Goal: Task Accomplishment & Management: Use online tool/utility

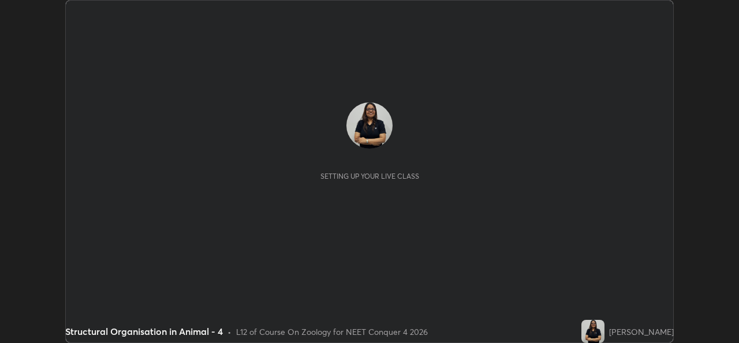
scroll to position [343, 739]
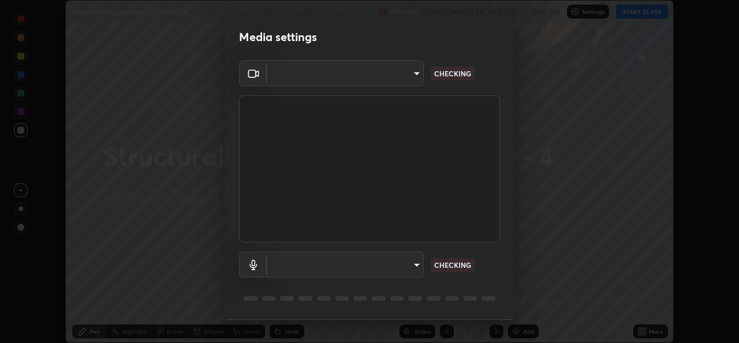
type input "b4951f90531da0d842cdcd629816b7b2be3c5c01230d926a2f210d32d9644bff"
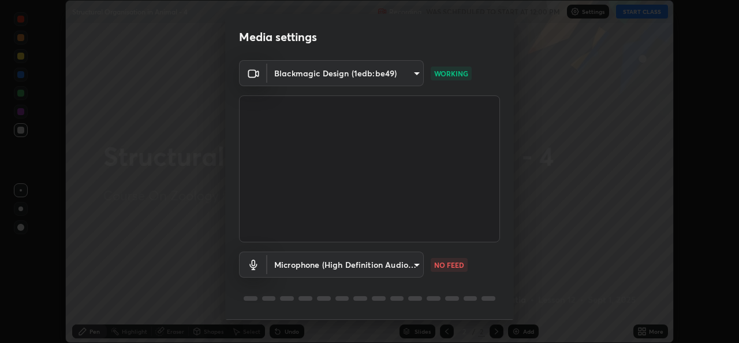
click at [415, 267] on body "Erase all Structural Organisation in Animal - 4 Recording WAS SCHEDULED TO STAR…" at bounding box center [369, 171] width 739 height 343
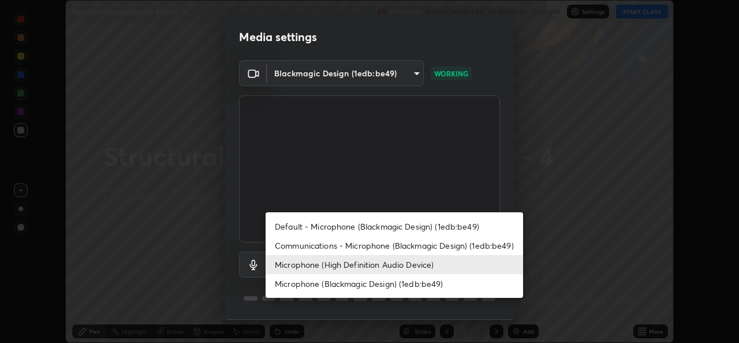
click at [358, 227] on li "Default - Microphone (Blackmagic Design) (1edb:be49)" at bounding box center [395, 226] width 258 height 19
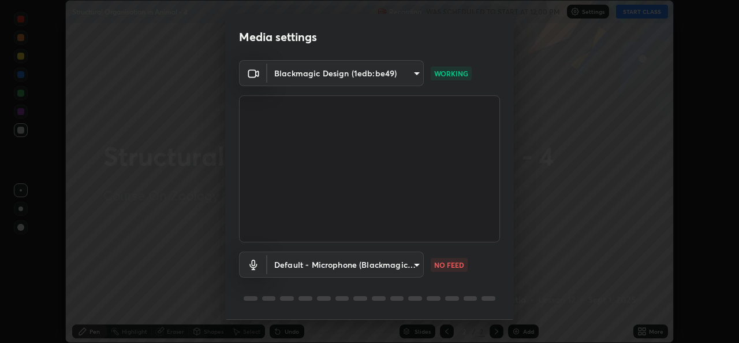
click at [408, 271] on body "Erase all Structural Organisation in Animal - 4 Recording WAS SCHEDULED TO STAR…" at bounding box center [369, 171] width 739 height 343
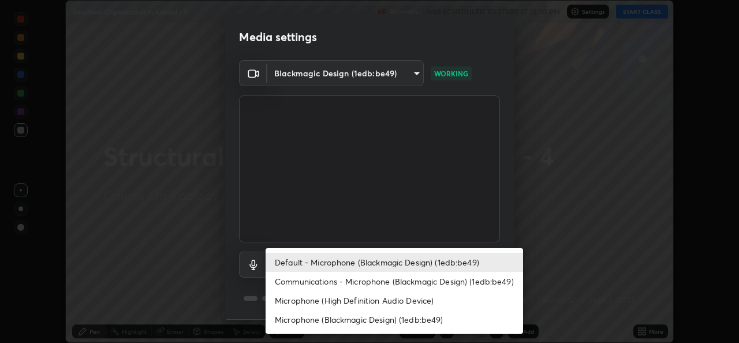
click at [317, 299] on li "Microphone (High Definition Audio Device)" at bounding box center [395, 300] width 258 height 19
type input "99848f2a9d109760ec62b66e2f255c73a791916cfc686045695a6d5e2156f403"
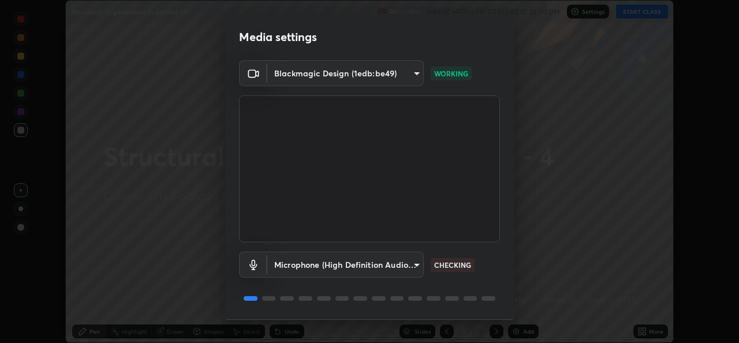
scroll to position [36, 0]
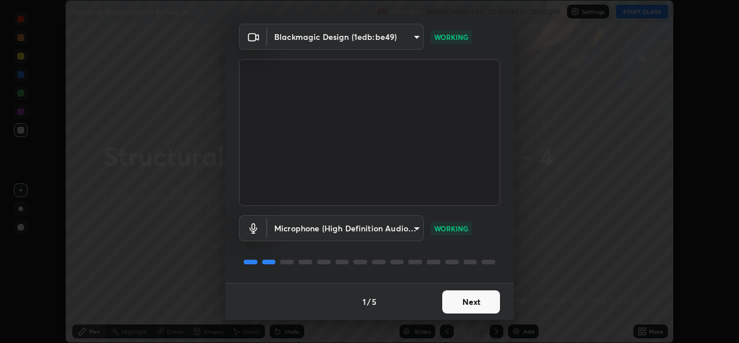
click at [474, 310] on button "Next" at bounding box center [472, 301] width 58 height 23
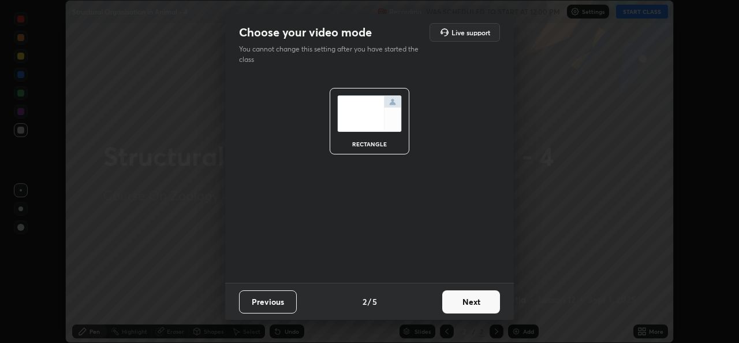
scroll to position [0, 0]
click at [474, 308] on button "Next" at bounding box center [472, 301] width 58 height 23
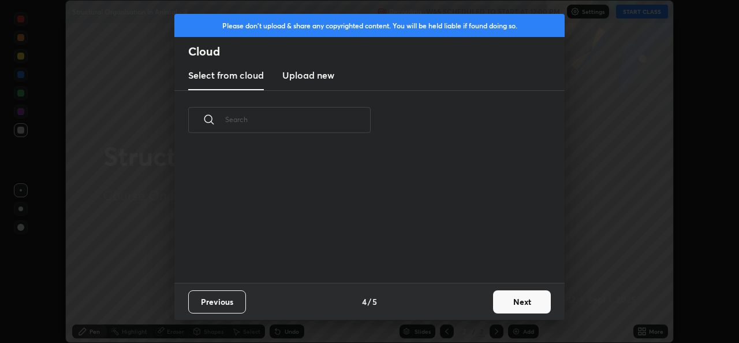
click at [478, 300] on div "Previous 4 / 5 Next" at bounding box center [369, 301] width 391 height 37
click at [501, 302] on button "Next" at bounding box center [522, 301] width 58 height 23
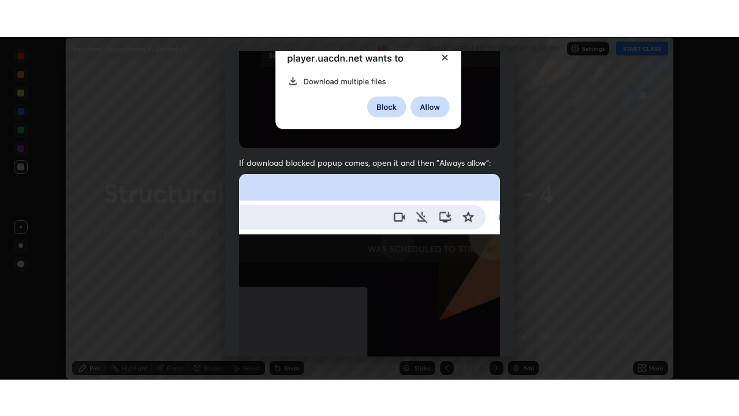
scroll to position [272, 0]
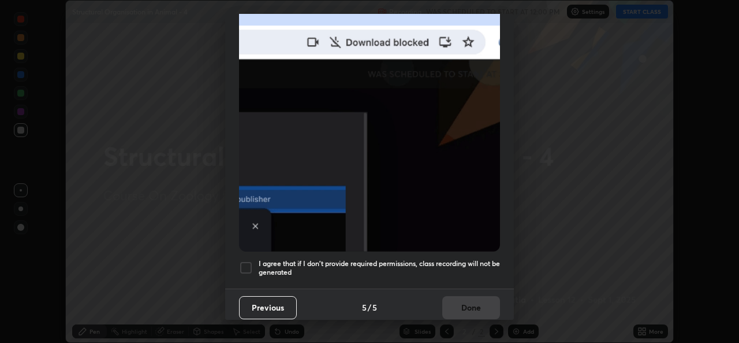
click at [241, 261] on div at bounding box center [246, 268] width 14 height 14
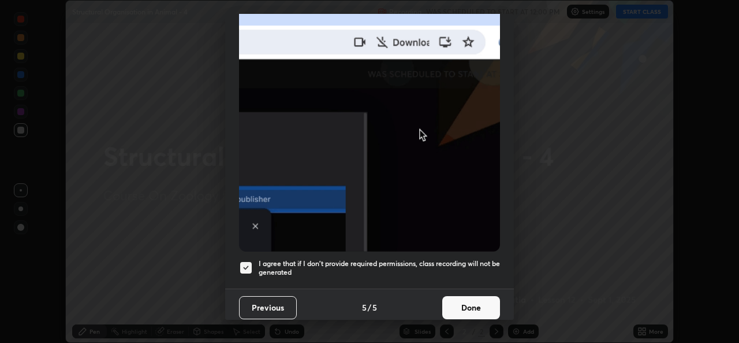
click at [456, 299] on button "Done" at bounding box center [472, 307] width 58 height 23
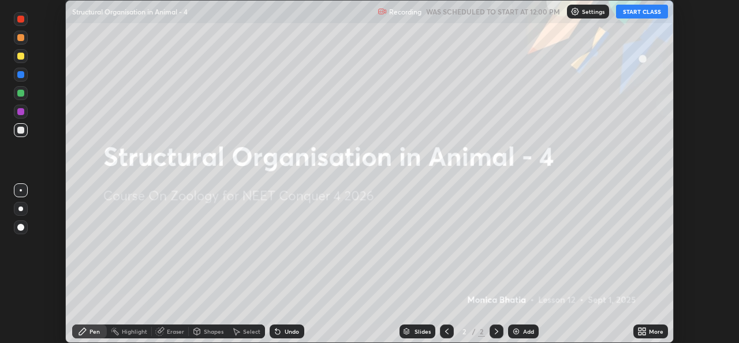
click at [637, 12] on button "START CLASS" at bounding box center [642, 12] width 52 height 14
click at [651, 328] on div "More" at bounding box center [656, 331] width 14 height 6
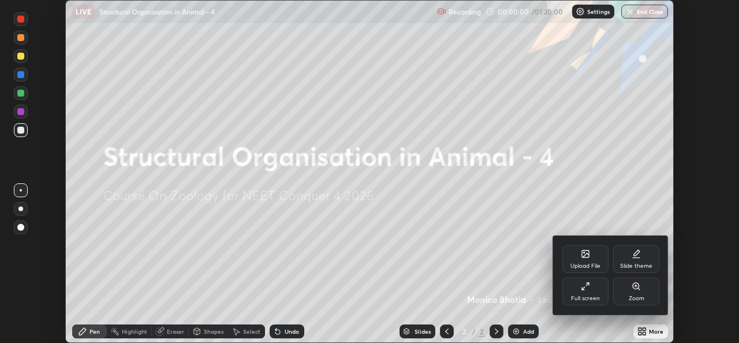
click at [592, 288] on div "Full screen" at bounding box center [586, 291] width 46 height 28
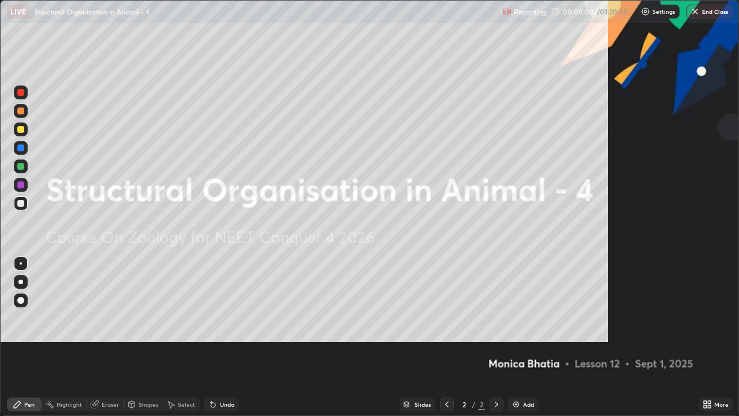
scroll to position [416, 739]
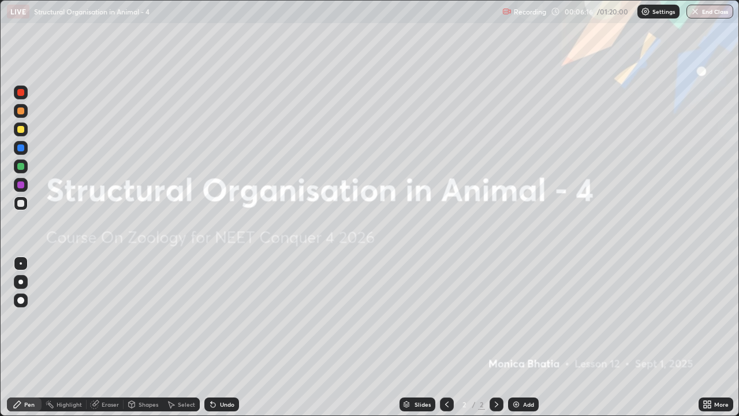
click at [525, 342] on div "Add" at bounding box center [528, 405] width 11 height 6
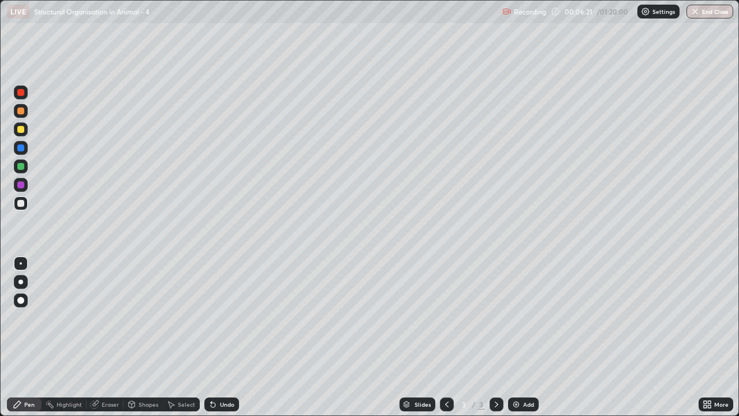
click at [18, 281] on div at bounding box center [20, 282] width 5 height 5
click at [105, 342] on div "Eraser" at bounding box center [110, 405] width 17 height 6
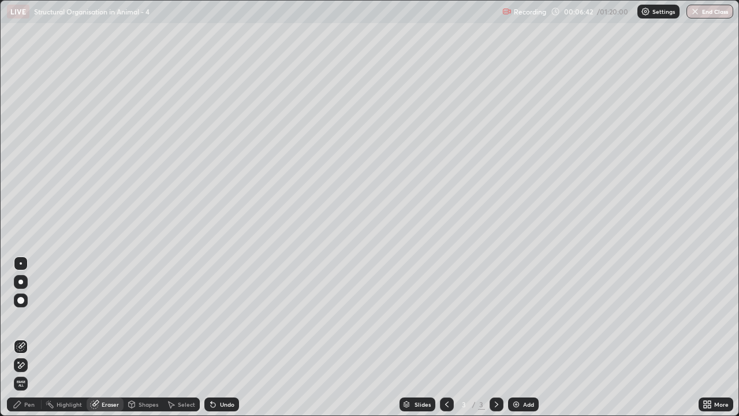
click at [25, 342] on div "Pen" at bounding box center [29, 405] width 10 height 6
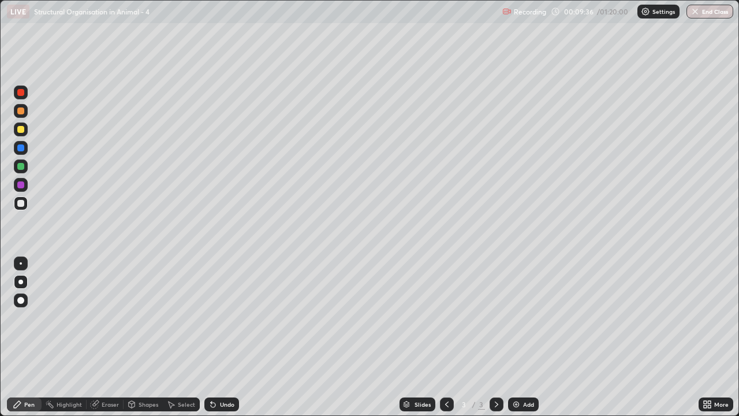
click at [525, 342] on div "Add" at bounding box center [523, 404] width 31 height 14
click at [21, 184] on div at bounding box center [20, 184] width 7 height 7
click at [21, 110] on div at bounding box center [20, 110] width 7 height 7
click at [443, 342] on icon at bounding box center [447, 404] width 9 height 9
click at [22, 186] on div at bounding box center [20, 184] width 7 height 7
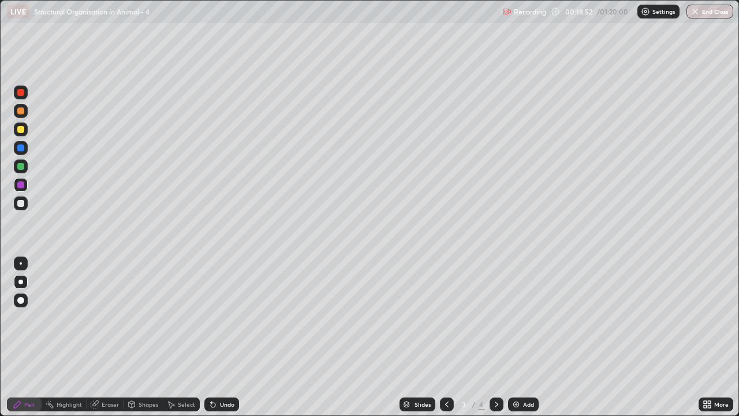
click at [21, 167] on div at bounding box center [20, 166] width 7 height 7
click at [22, 187] on div at bounding box center [20, 184] width 7 height 7
click at [106, 342] on div "Eraser" at bounding box center [105, 404] width 37 height 14
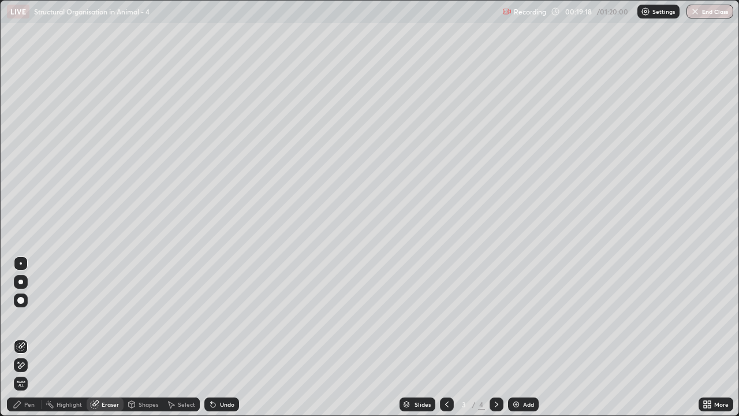
click at [21, 342] on div "Pen" at bounding box center [24, 404] width 35 height 14
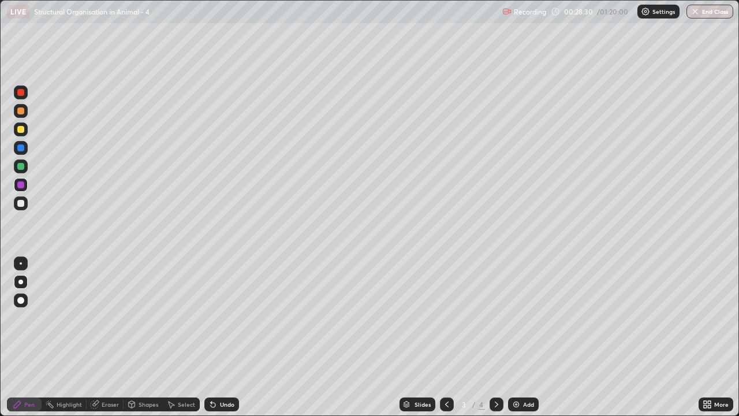
click at [532, 342] on div "Add" at bounding box center [528, 405] width 11 height 6
click at [25, 206] on div at bounding box center [21, 203] width 14 height 14
click at [21, 131] on div at bounding box center [20, 129] width 7 height 7
click at [18, 187] on div at bounding box center [20, 184] width 7 height 7
click at [106, 342] on div "Eraser" at bounding box center [105, 404] width 37 height 14
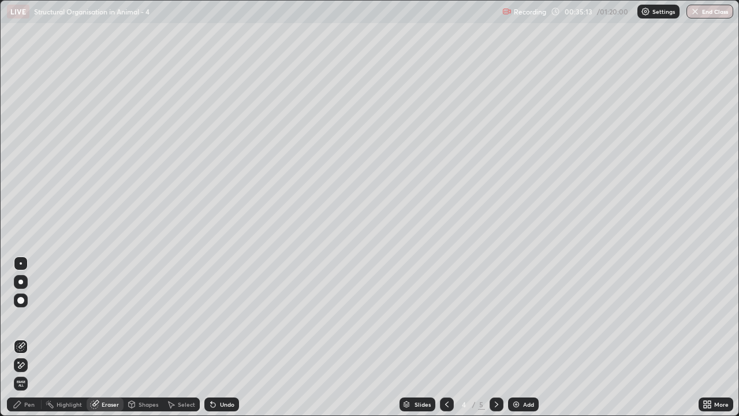
click at [18, 342] on div "Pen" at bounding box center [24, 404] width 35 height 14
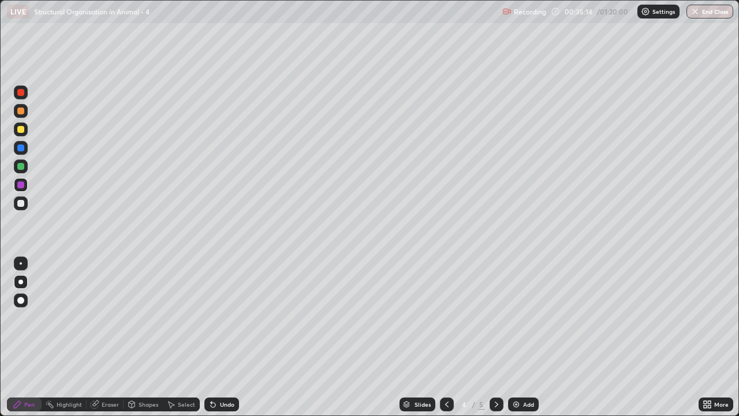
click at [22, 209] on div at bounding box center [21, 203] width 14 height 14
click at [25, 165] on div at bounding box center [21, 166] width 14 height 14
click at [523, 342] on div "Add" at bounding box center [528, 405] width 11 height 6
click at [446, 342] on icon at bounding box center [447, 404] width 9 height 9
click at [496, 342] on icon at bounding box center [496, 404] width 9 height 9
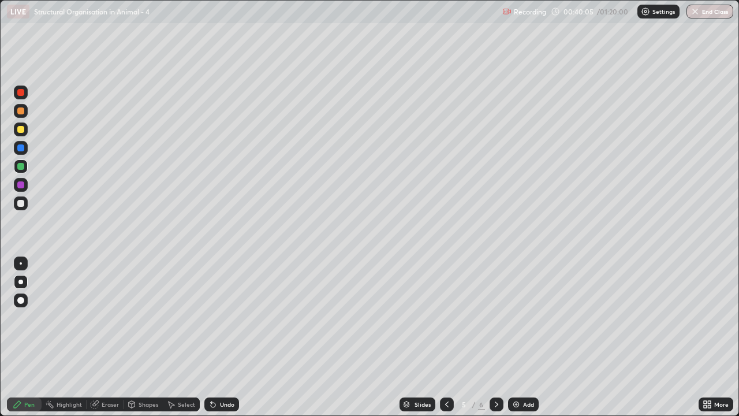
click at [525, 342] on div "Add" at bounding box center [523, 404] width 31 height 14
click at [20, 206] on div at bounding box center [20, 203] width 7 height 7
click at [148, 342] on div "Shapes" at bounding box center [149, 405] width 20 height 6
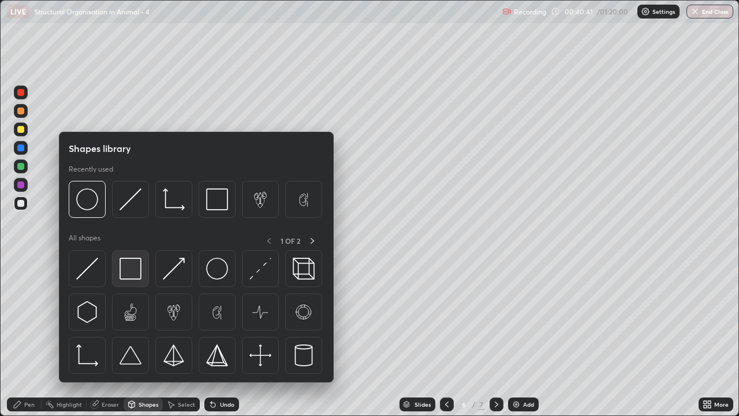
click at [132, 275] on img at bounding box center [131, 269] width 22 height 22
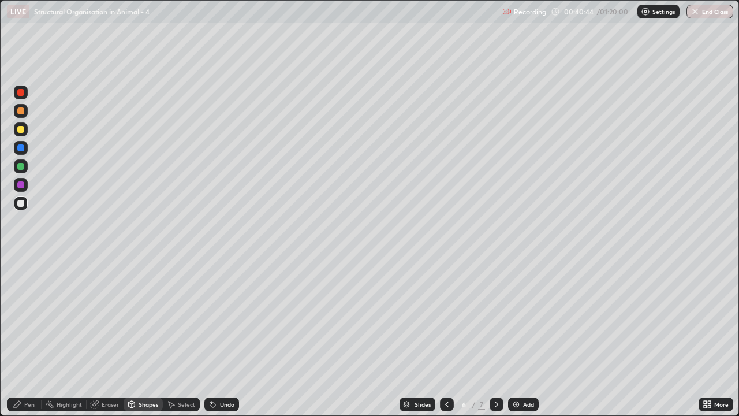
click at [27, 342] on div "Pen" at bounding box center [29, 405] width 10 height 6
click at [19, 186] on div at bounding box center [20, 184] width 7 height 7
click at [17, 168] on div at bounding box center [20, 166] width 7 height 7
click at [21, 151] on div at bounding box center [20, 147] width 7 height 7
click at [17, 185] on div at bounding box center [21, 185] width 14 height 14
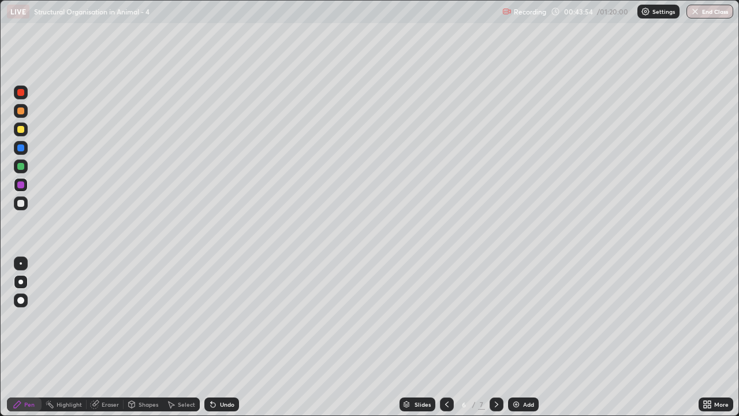
click at [21, 129] on div at bounding box center [20, 129] width 7 height 7
click at [20, 148] on div at bounding box center [20, 147] width 7 height 7
click at [447, 342] on icon at bounding box center [447, 404] width 9 height 9
click at [494, 342] on div at bounding box center [497, 404] width 14 height 14
click at [446, 342] on icon at bounding box center [447, 404] width 9 height 9
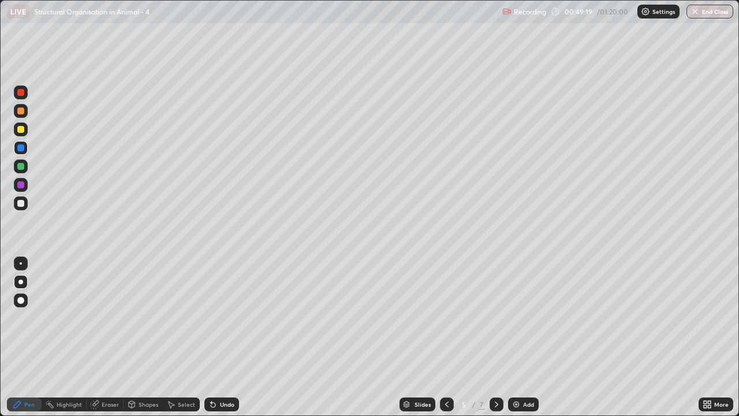
click at [447, 342] on icon at bounding box center [447, 404] width 9 height 9
click at [495, 342] on icon at bounding box center [496, 404] width 9 height 9
click at [495, 342] on icon at bounding box center [496, 405] width 3 height 6
click at [529, 342] on div "Add" at bounding box center [523, 404] width 31 height 14
click at [143, 342] on div "Shapes" at bounding box center [143, 404] width 39 height 14
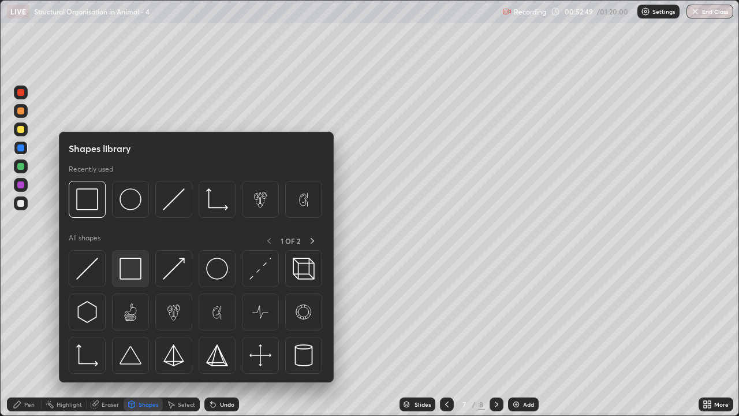
click at [129, 271] on img at bounding box center [131, 269] width 22 height 22
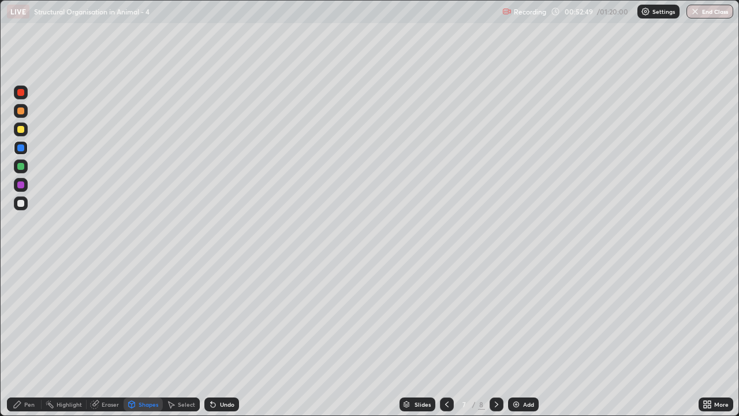
click at [20, 203] on div at bounding box center [20, 203] width 7 height 7
click at [28, 342] on div "Pen" at bounding box center [24, 404] width 35 height 14
click at [16, 185] on div at bounding box center [21, 185] width 14 height 14
click at [144, 342] on div "Shapes" at bounding box center [143, 404] width 39 height 14
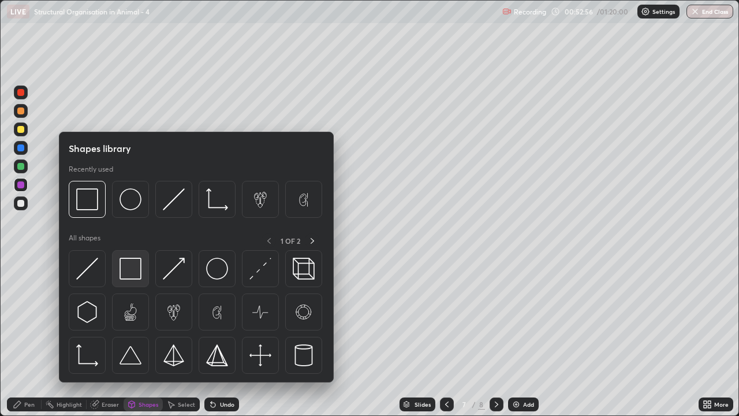
click at [126, 272] on img at bounding box center [131, 269] width 22 height 22
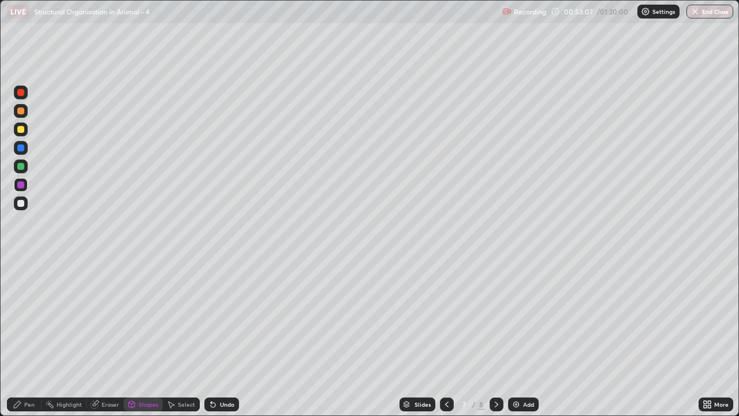
click at [20, 166] on div at bounding box center [20, 166] width 7 height 7
click at [140, 342] on div "Shapes" at bounding box center [149, 405] width 20 height 6
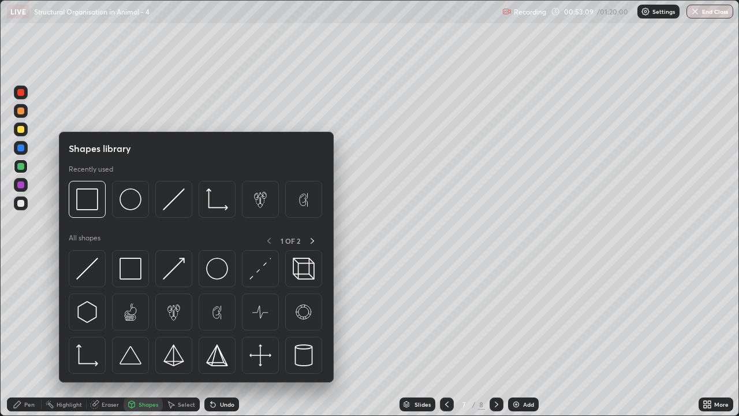
click at [34, 322] on div "Erase all" at bounding box center [21, 208] width 28 height 370
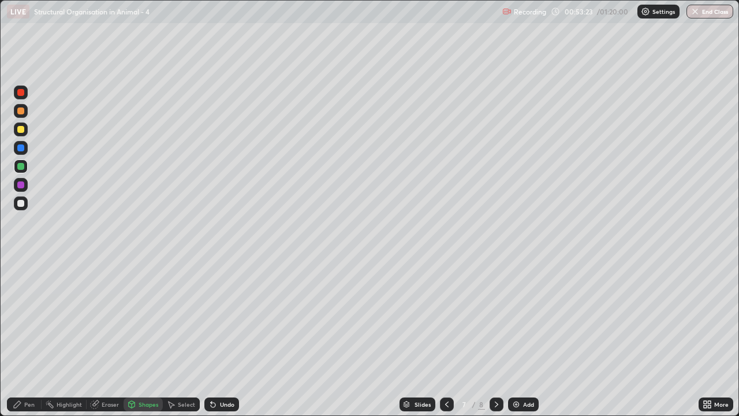
click at [21, 148] on div at bounding box center [20, 147] width 7 height 7
click at [16, 342] on icon at bounding box center [17, 404] width 9 height 9
click at [23, 127] on div at bounding box center [20, 129] width 7 height 7
click at [20, 206] on div at bounding box center [20, 203] width 7 height 7
click at [20, 109] on div at bounding box center [20, 110] width 7 height 7
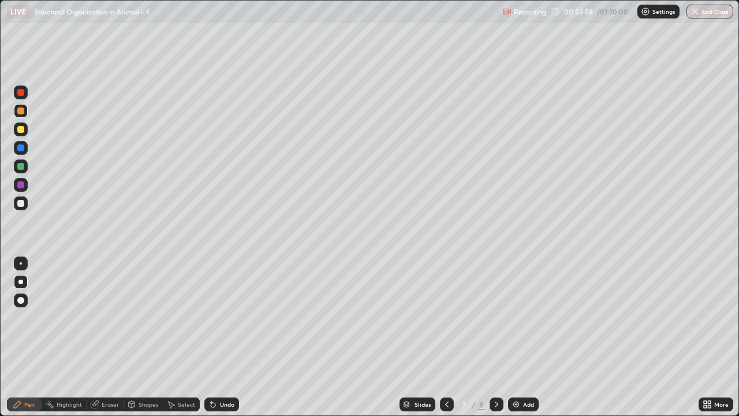
click at [21, 131] on div at bounding box center [20, 129] width 7 height 7
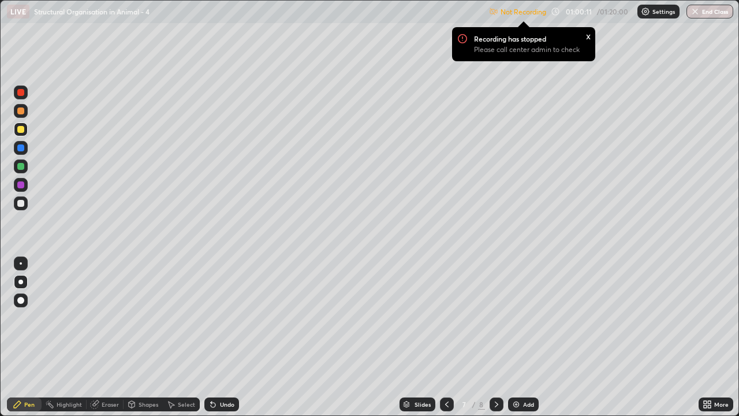
click at [663, 13] on p "Settings" at bounding box center [664, 12] width 23 height 6
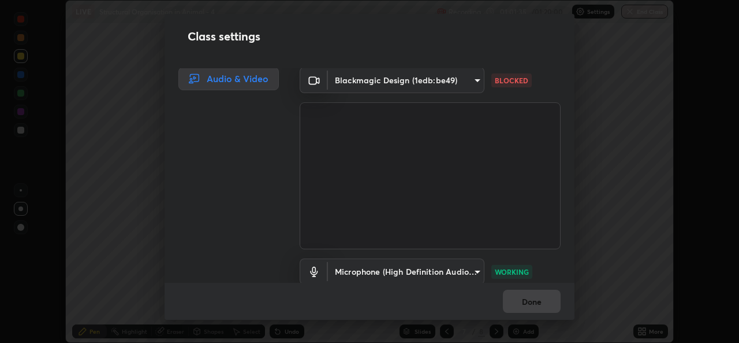
scroll to position [57429, 57032]
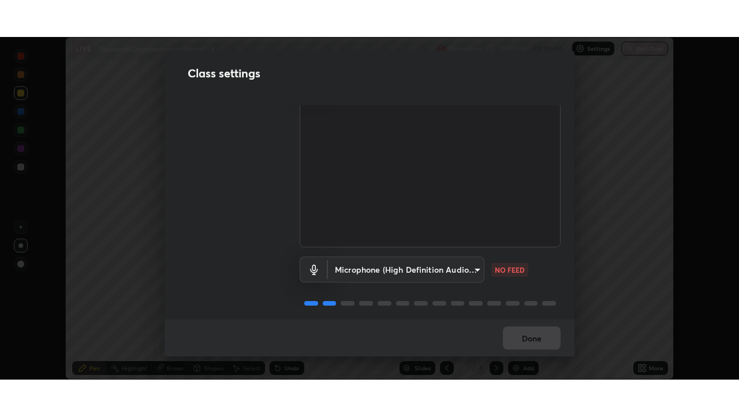
scroll to position [48, 0]
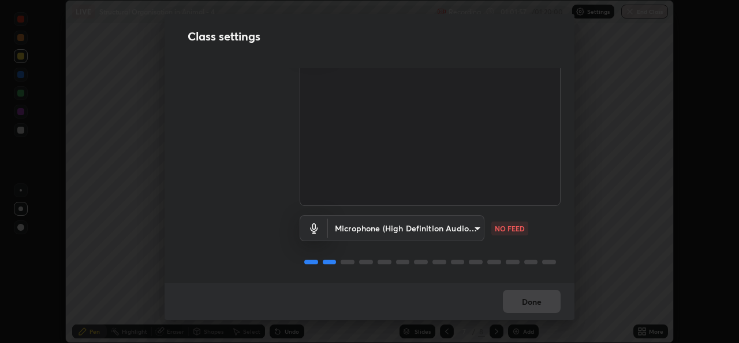
click at [473, 225] on body "Erase all LIVE Structural Organisation in Animal - 4 Recording 01:01:57 / 01:20…" at bounding box center [369, 171] width 739 height 343
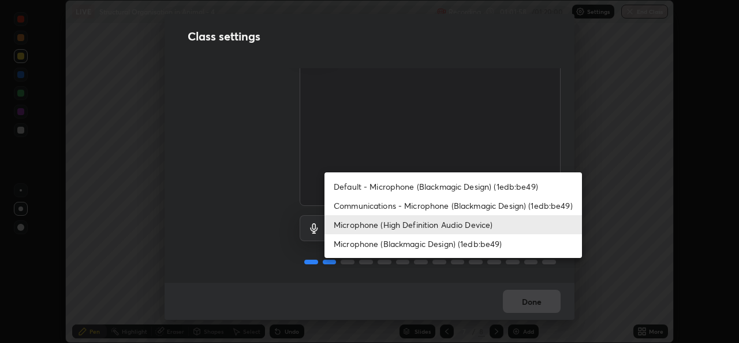
click at [478, 203] on li "Communications - Microphone (Blackmagic Design) (1edb:be49)" at bounding box center [454, 205] width 258 height 19
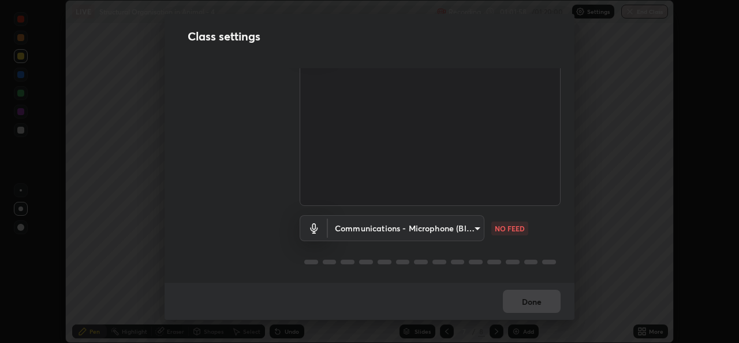
click at [474, 224] on body "Erase all LIVE Structural Organisation in Animal - 4 Recording 01:01:58 / 01:20…" at bounding box center [369, 171] width 739 height 343
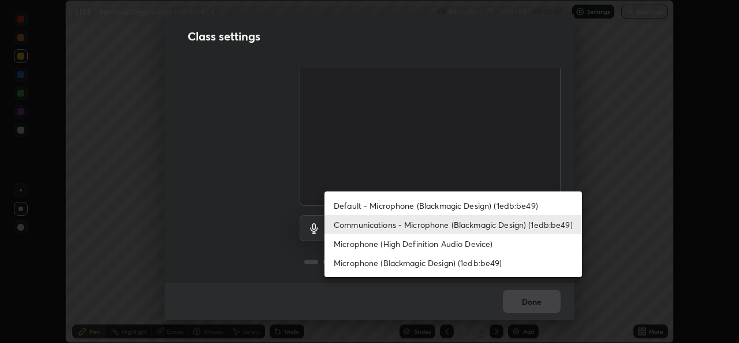
click at [469, 243] on li "Microphone (High Definition Audio Device)" at bounding box center [454, 243] width 258 height 19
type input "99848f2a9d109760ec62b66e2f255c73a791916cfc686045695a6d5e2156f403"
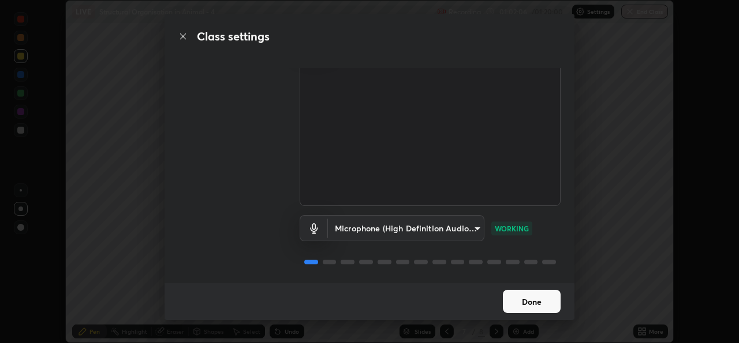
click at [548, 302] on button "Done" at bounding box center [532, 300] width 58 height 23
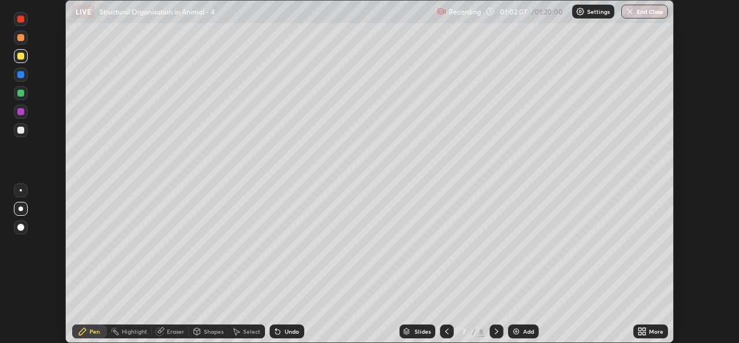
click at [655, 332] on div "More" at bounding box center [656, 331] width 14 height 6
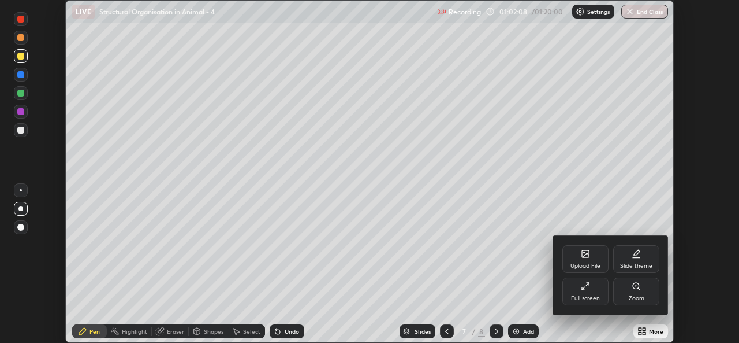
click at [596, 289] on div "Full screen" at bounding box center [586, 291] width 46 height 28
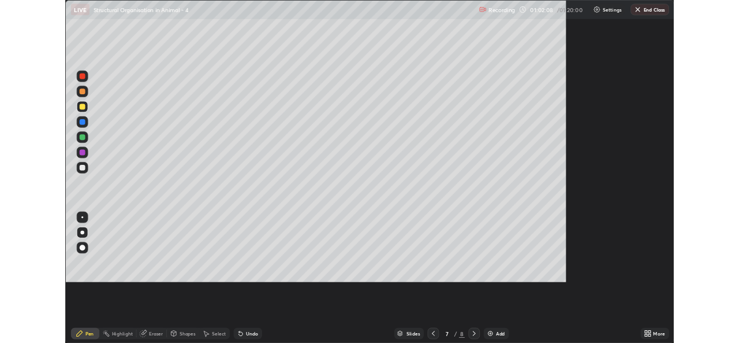
scroll to position [416, 739]
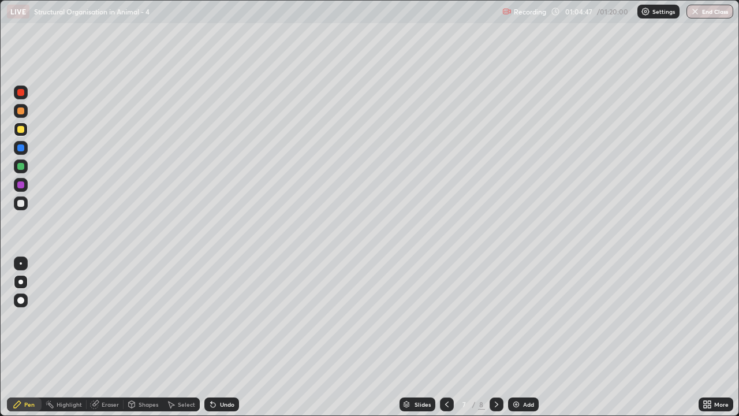
click at [527, 342] on div "Add" at bounding box center [528, 405] width 11 height 6
click at [20, 151] on div at bounding box center [20, 147] width 7 height 7
click at [20, 191] on div at bounding box center [21, 185] width 14 height 14
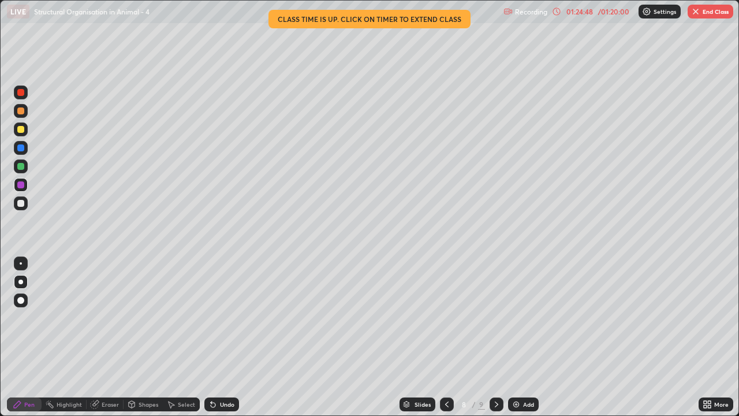
click at [696, 12] on img "button" at bounding box center [696, 11] width 9 height 9
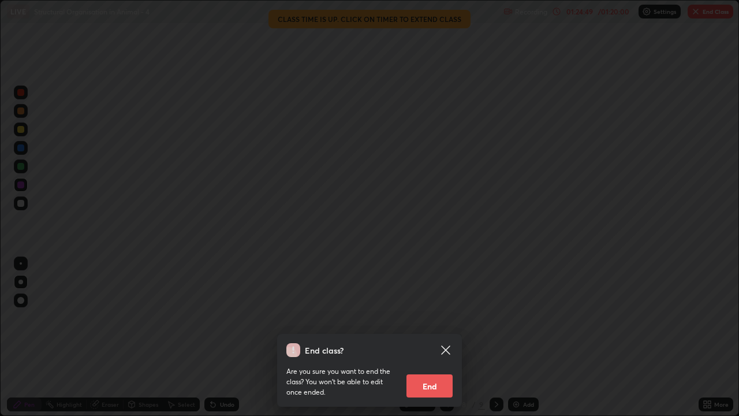
click at [432, 342] on button "End" at bounding box center [430, 385] width 46 height 23
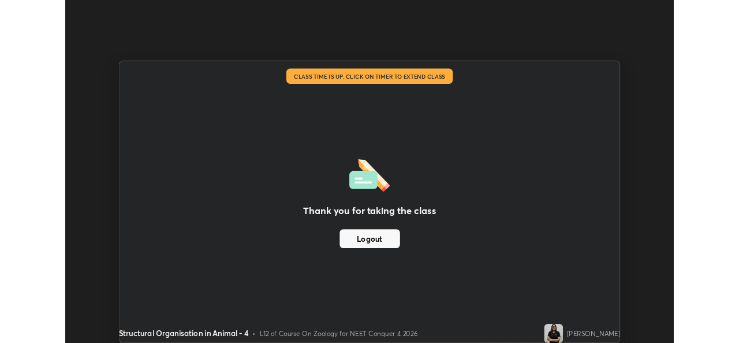
scroll to position [57429, 57032]
